Goal: Task Accomplishment & Management: Use online tool/utility

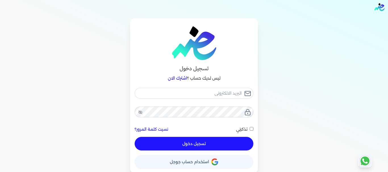
scroll to position [5, 0]
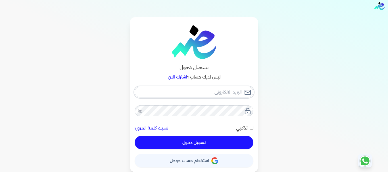
type input "[EMAIL_ADDRESS][DOMAIN_NAME]"
click at [196, 159] on span "استخدام حساب جوجل" at bounding box center [189, 161] width 39 height 4
checkbox input "false"
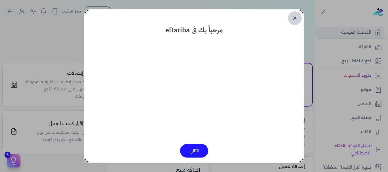
click at [295, 17] on link "✕" at bounding box center [295, 18] width 14 height 14
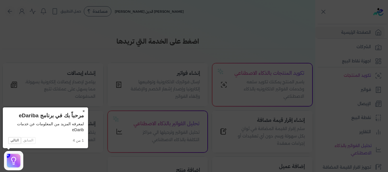
click at [84, 111] on button "×" at bounding box center [83, 112] width 9 height 8
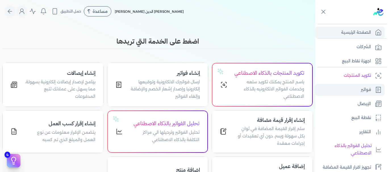
click at [367, 86] on p "فواتير" at bounding box center [366, 89] width 10 height 7
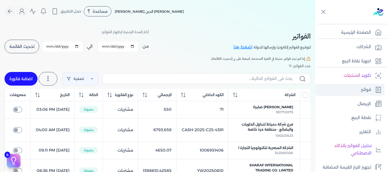
click at [364, 91] on p "فواتير" at bounding box center [366, 89] width 10 height 7
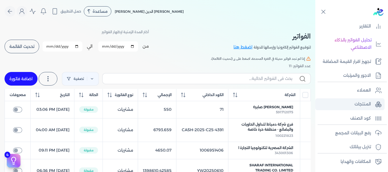
scroll to position [78, 0]
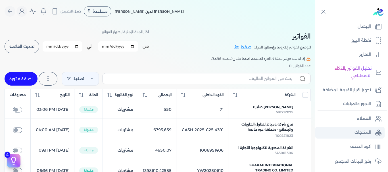
click at [360, 132] on p "المنتجات" at bounding box center [362, 132] width 16 height 7
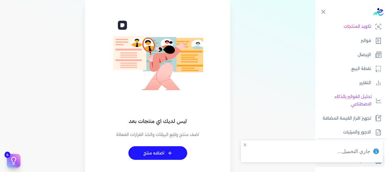
scroll to position [28, 0]
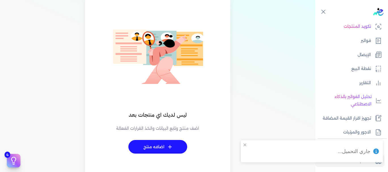
click at [157, 149] on link "+ اضافه منتج" at bounding box center [157, 147] width 59 height 14
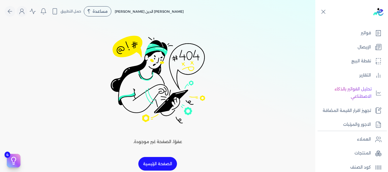
scroll to position [85, 0]
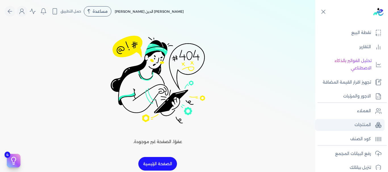
click at [354, 125] on link "المنتجات" at bounding box center [349, 125] width 69 height 12
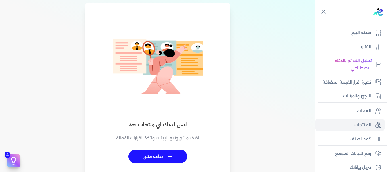
scroll to position [28, 0]
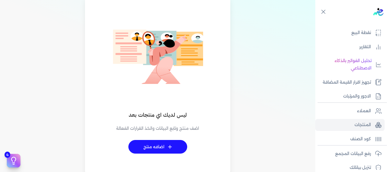
click at [158, 149] on link "+ اضافه منتج" at bounding box center [157, 147] width 59 height 14
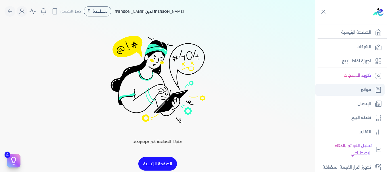
click at [359, 89] on link "فواتير" at bounding box center [349, 90] width 69 height 12
